Goal: Information Seeking & Learning: Find specific fact

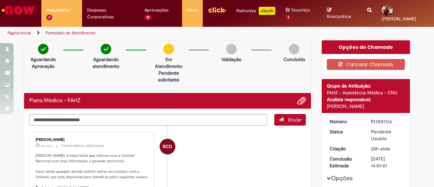
drag, startPoint x: 0, startPoint y: 0, endPoint x: 71, endPoint y: 107, distance: 127.9
click at [92, 153] on p "[PERSON_NAME], é importante que retorne com a Unimed Nacional com essa informaç…" at bounding box center [92, 185] width 113 height 64
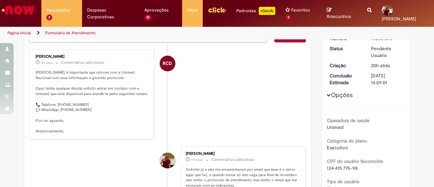
click at [70, 107] on p "[PERSON_NAME], é importante que retorne com a Unimed Nacional com essa informaç…" at bounding box center [92, 102] width 113 height 64
click at [69, 108] on p "[PERSON_NAME], é importante que retorne com a Unimed Nacional com essa informaç…" at bounding box center [92, 102] width 113 height 64
click at [60, 108] on p "[PERSON_NAME], é importante que retorne com a Unimed Nacional com essa informaç…" at bounding box center [92, 102] width 113 height 64
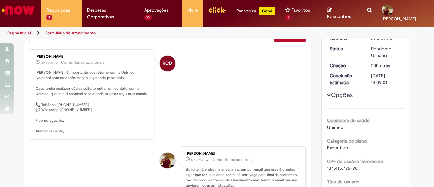
drag, startPoint x: 58, startPoint y: 105, endPoint x: 66, endPoint y: 106, distance: 8.2
click at [66, 105] on p "[PERSON_NAME], é importante que retorne com a Unimed Nacional com essa informaç…" at bounding box center [92, 102] width 113 height 64
click at [59, 109] on p "[PERSON_NAME], é importante que retorne com a Unimed Nacional com essa informaç…" at bounding box center [92, 102] width 113 height 64
drag, startPoint x: 58, startPoint y: 109, endPoint x: 88, endPoint y: 111, distance: 29.9
click at [83, 111] on p "[PERSON_NAME], é importante que retorne com a Unimed Nacional com essa informaç…" at bounding box center [92, 102] width 113 height 64
